Goal: Information Seeking & Learning: Learn about a topic

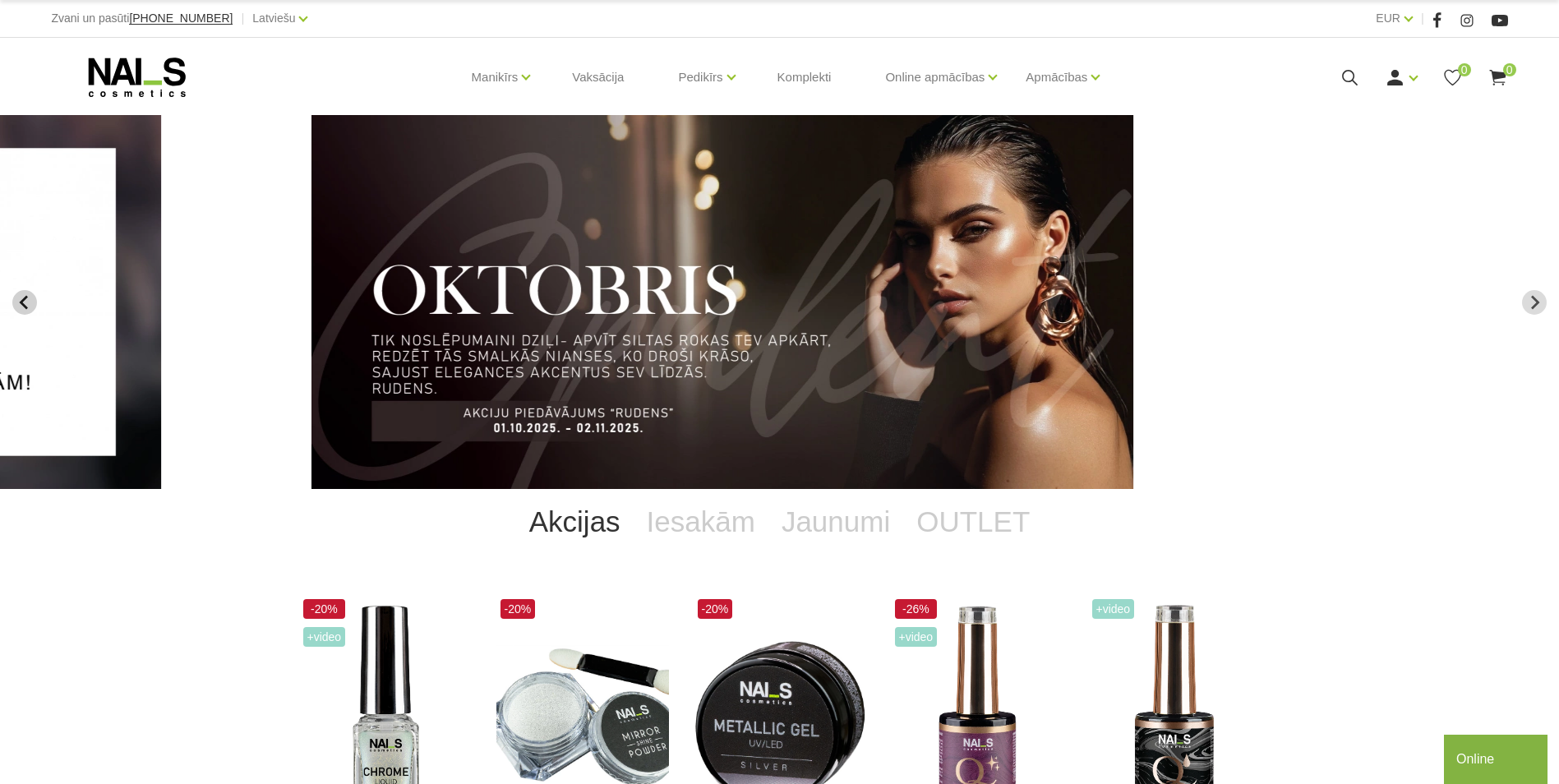
click at [36, 301] on button "Previous slide" at bounding box center [24, 302] width 25 height 25
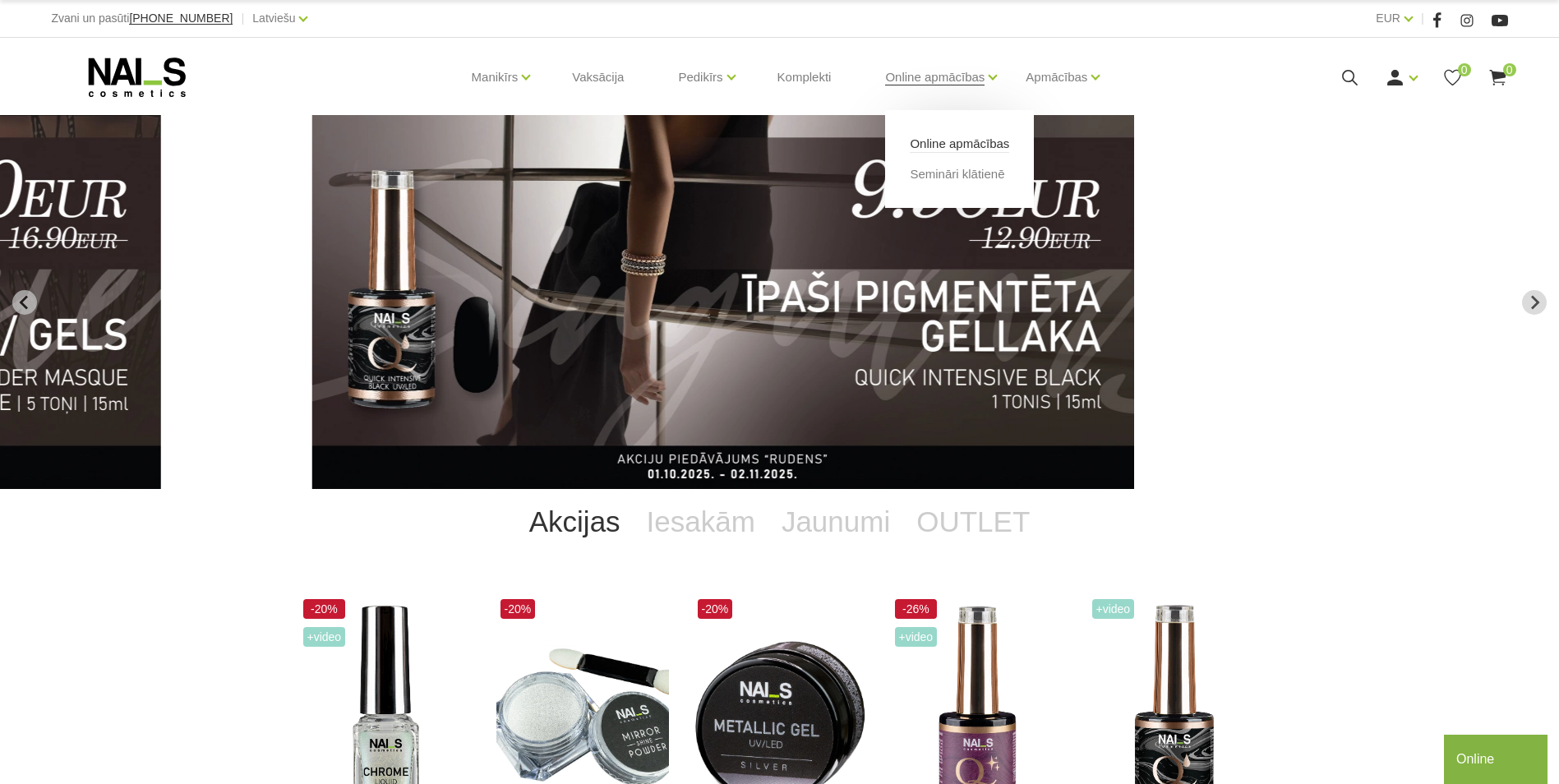
click at [928, 136] on link "Online apmācības" at bounding box center [959, 143] width 99 height 18
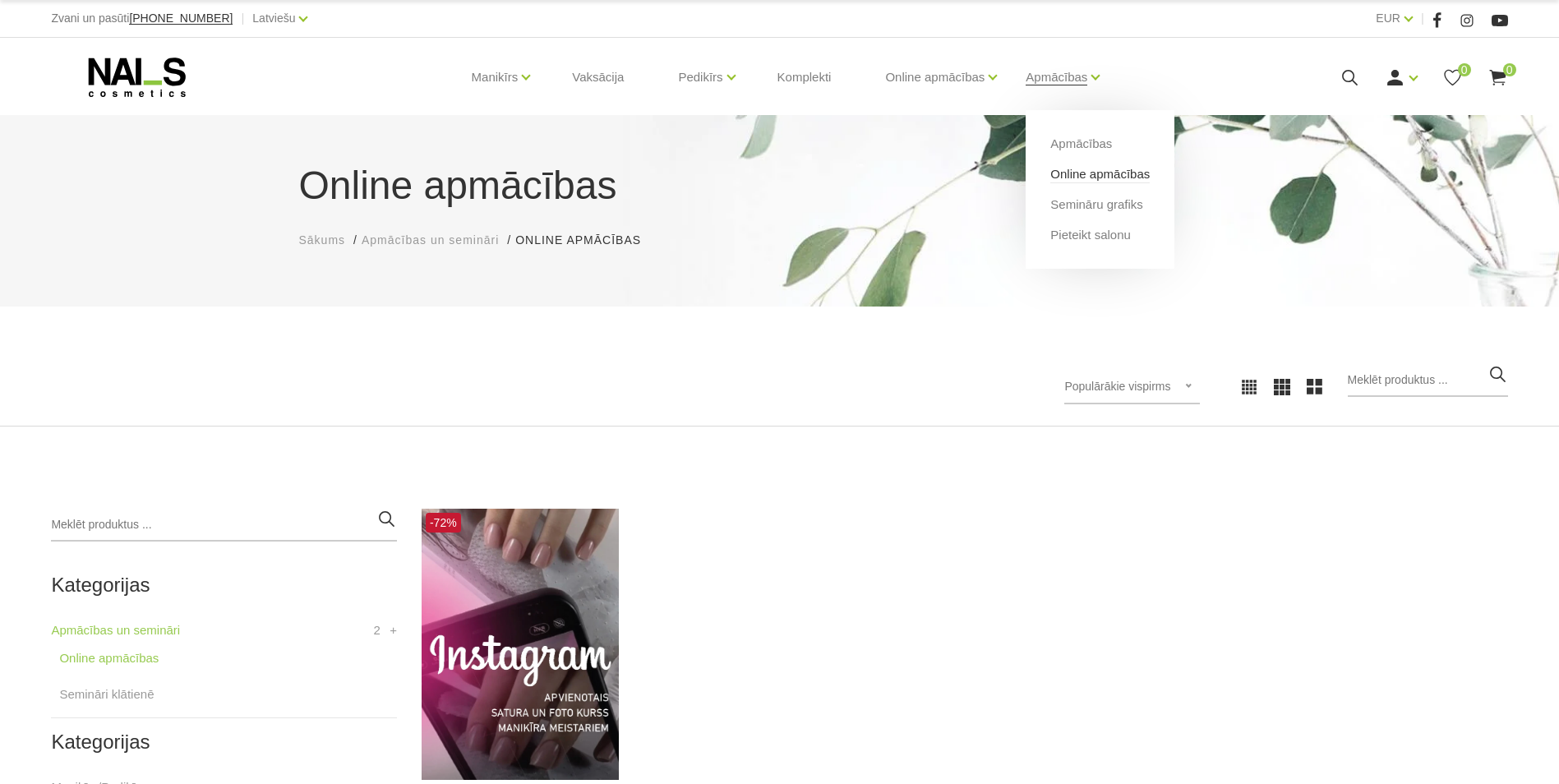
click at [1083, 172] on link "Online apmācības" at bounding box center [1099, 173] width 99 height 18
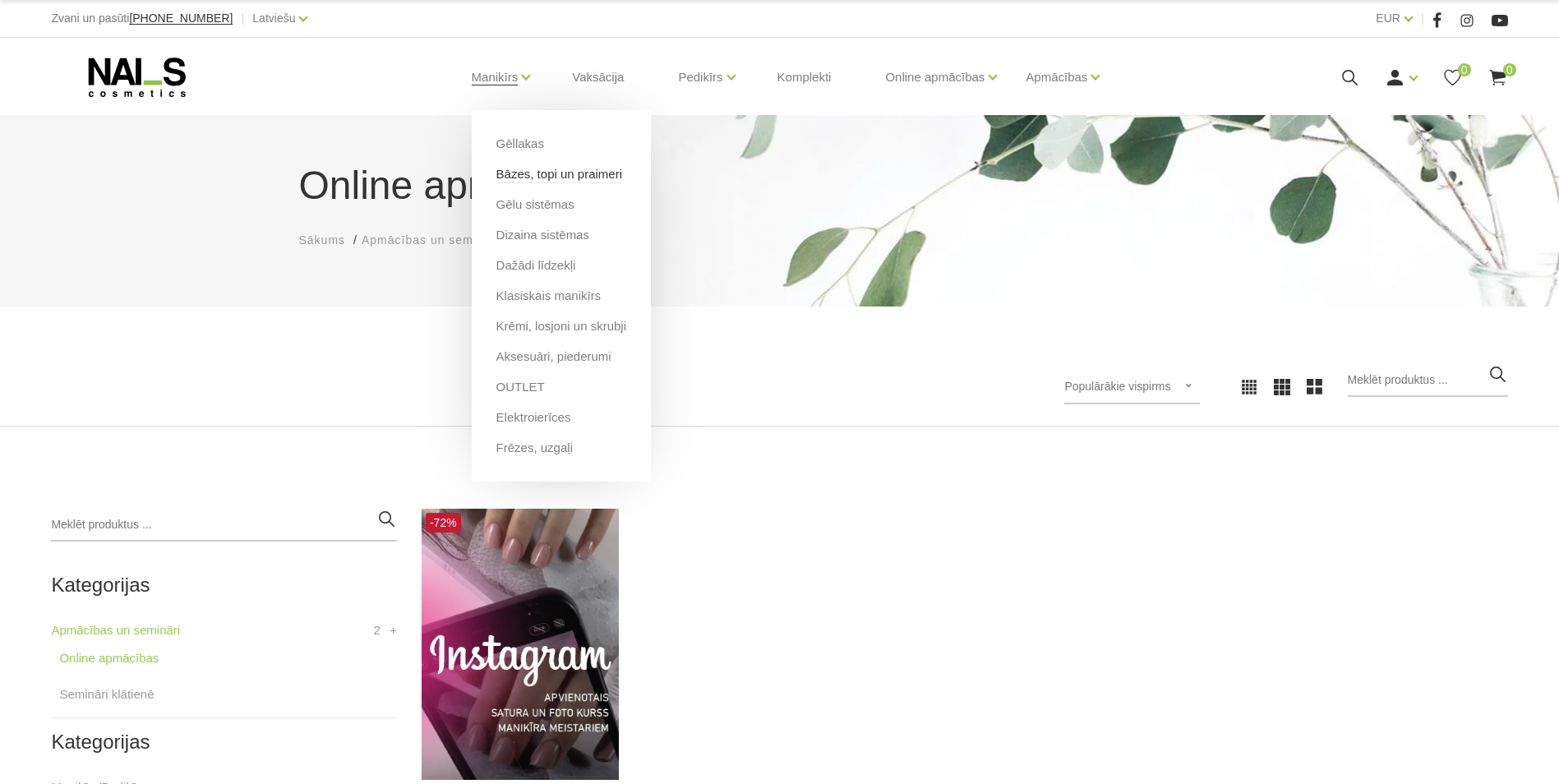
click at [545, 178] on link "Bāzes, topi un praimeri" at bounding box center [559, 173] width 126 height 18
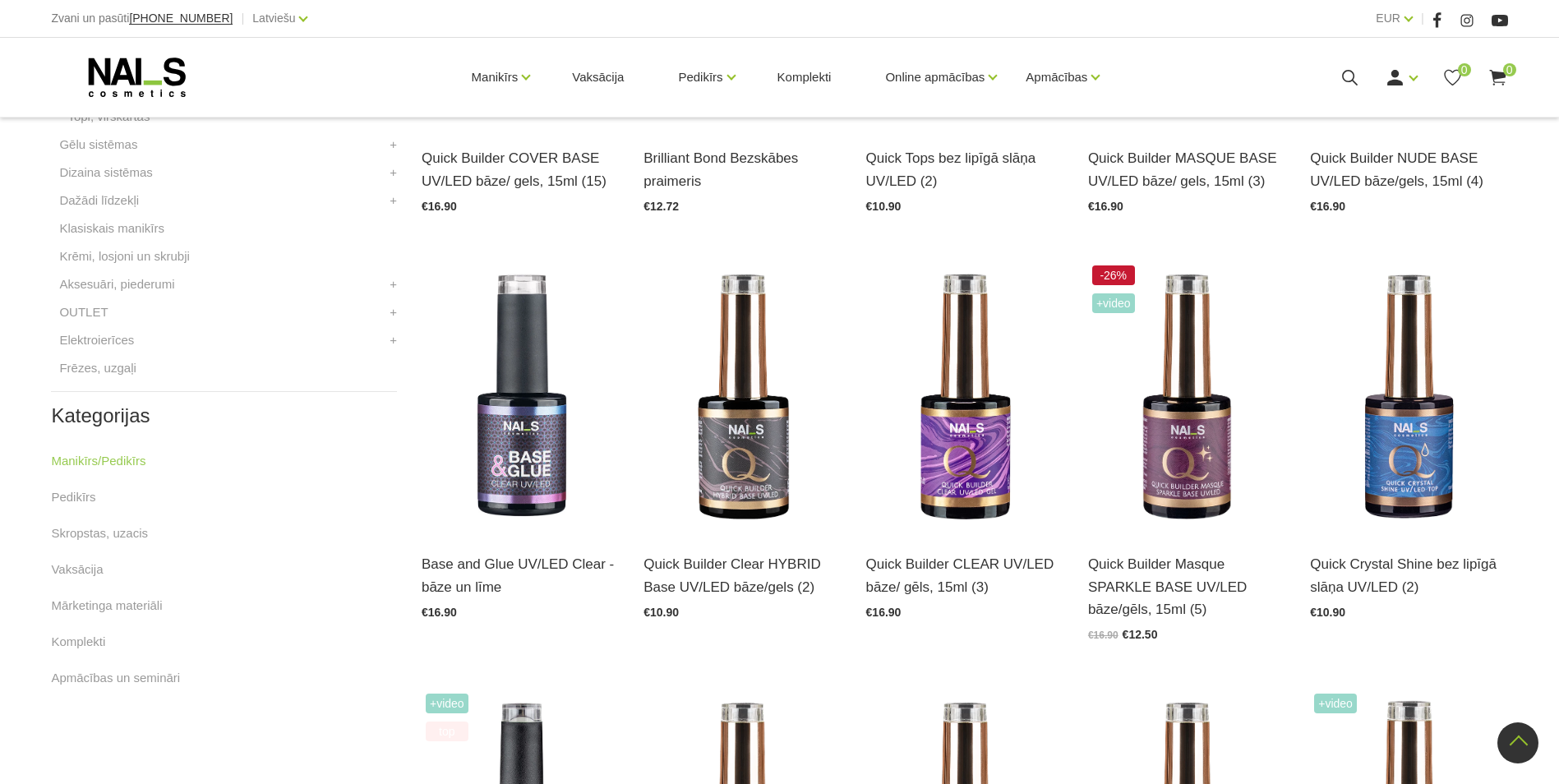
scroll to position [657, 0]
